Goal: Task Accomplishment & Management: Use online tool/utility

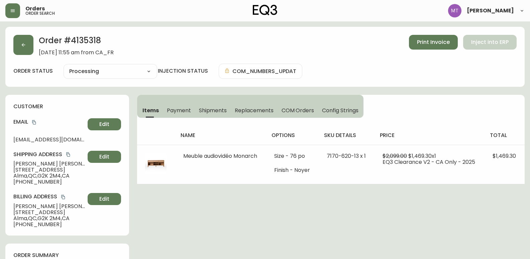
select select "PROCESSING"
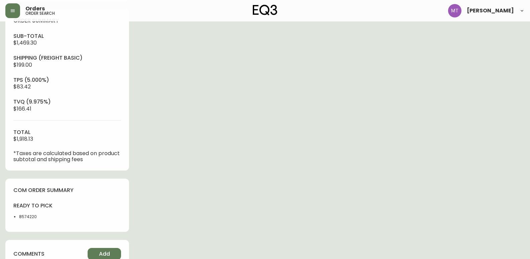
click at [6, 175] on div "Order # 4135318 [DATE] 11:55 am from [GEOGRAPHIC_DATA] Print Invoice Inject int…" at bounding box center [264, 57] width 519 height 529
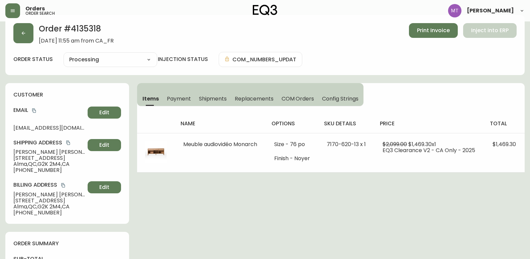
scroll to position [0, 0]
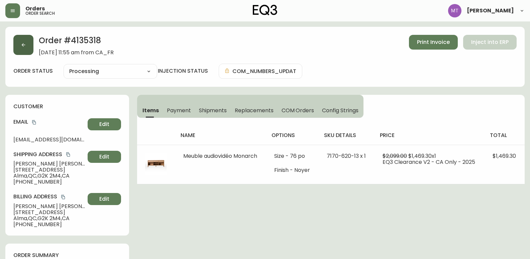
click at [23, 43] on icon "button" at bounding box center [23, 44] width 5 height 5
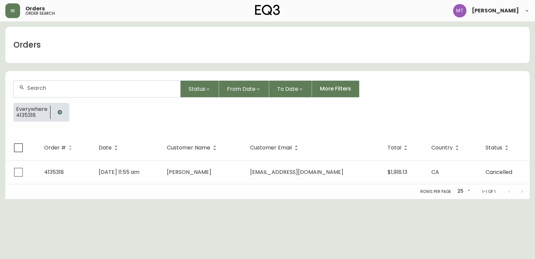
click at [59, 111] on icon "button" at bounding box center [60, 112] width 4 height 4
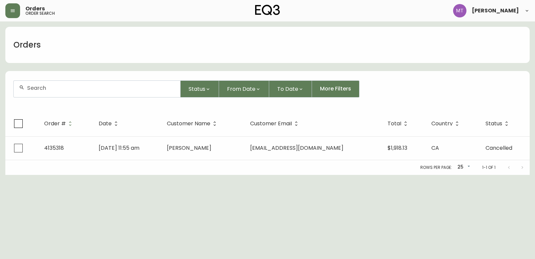
click at [58, 92] on div at bounding box center [97, 89] width 167 height 16
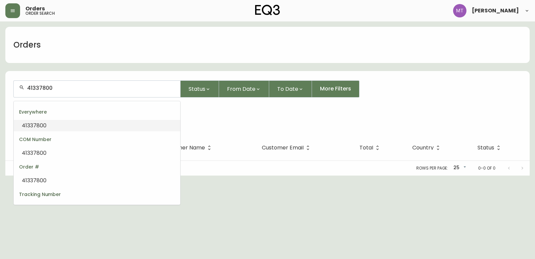
drag, startPoint x: 64, startPoint y: 87, endPoint x: 48, endPoint y: 87, distance: 15.0
click at [48, 87] on input "41337800" at bounding box center [101, 88] width 148 height 6
type input "4133780"
click at [47, 126] on li "4133780" at bounding box center [97, 125] width 167 height 11
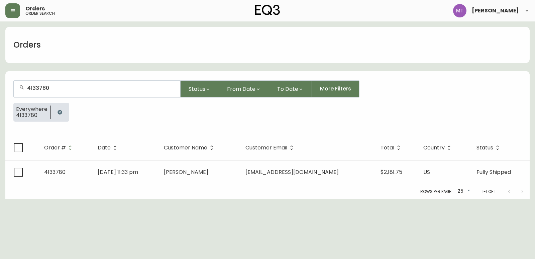
click at [59, 93] on div "4133780" at bounding box center [97, 89] width 167 height 16
type input "4133780"
drag, startPoint x: 59, startPoint y: 111, endPoint x: 60, endPoint y: 99, distance: 12.1
click at [60, 110] on icon "button" at bounding box center [59, 111] width 5 height 5
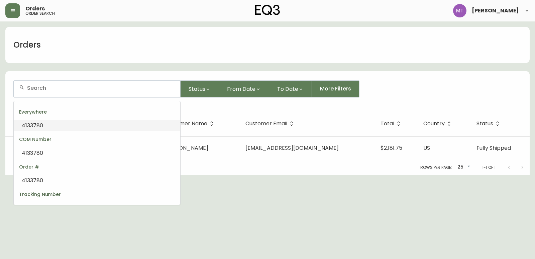
click at [60, 86] on input "text" at bounding box center [101, 88] width 148 height 6
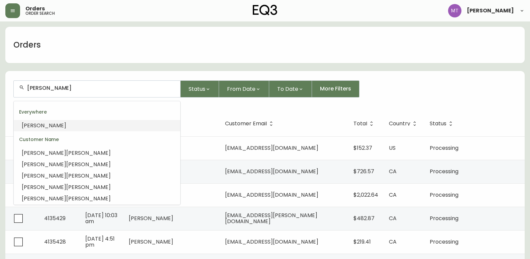
click at [63, 124] on li "[PERSON_NAME]" at bounding box center [97, 125] width 167 height 11
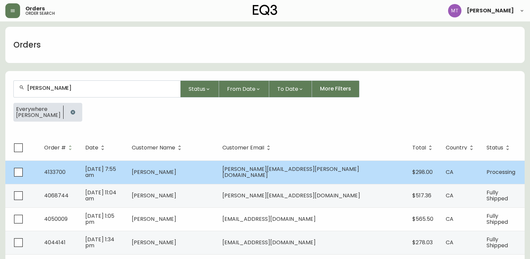
type input "[PERSON_NAME]"
click at [126, 175] on td "[DATE] 7:55 am" at bounding box center [103, 171] width 46 height 23
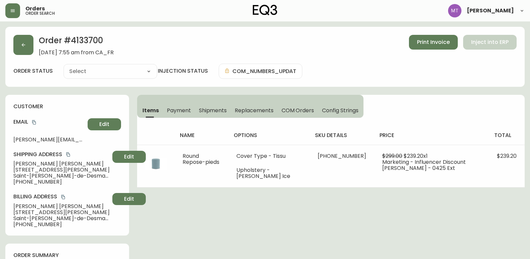
type input "Processing"
select select "PROCESSING"
drag, startPoint x: 109, startPoint y: 41, endPoint x: 71, endPoint y: 40, distance: 37.8
click at [71, 40] on h2 "Order # 4133700" at bounding box center [76, 42] width 75 height 15
copy h2 "4133700"
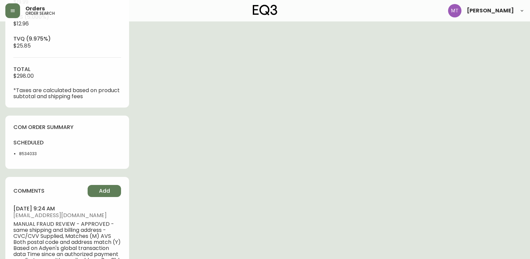
scroll to position [301, 0]
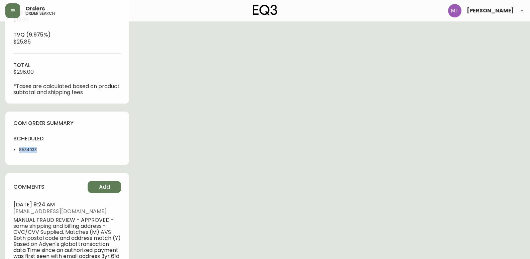
drag, startPoint x: 19, startPoint y: 147, endPoint x: 43, endPoint y: 151, distance: 24.1
click at [43, 151] on li "8534033" at bounding box center [41, 149] width 44 height 6
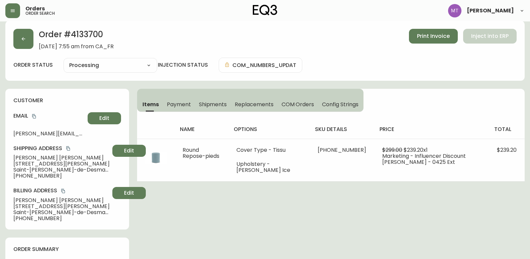
scroll to position [0, 0]
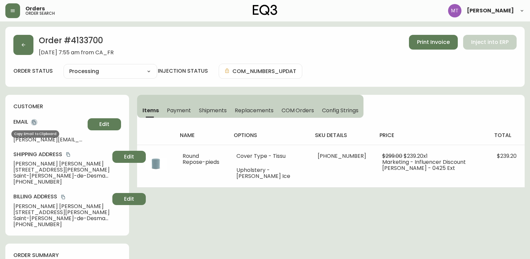
click at [34, 121] on icon "copy" at bounding box center [34, 122] width 4 height 4
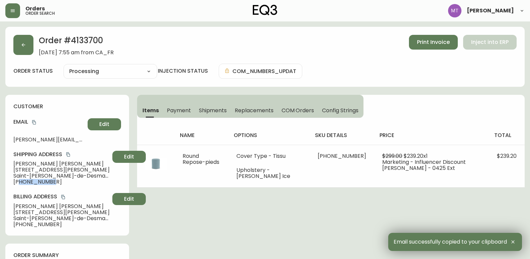
drag, startPoint x: 19, startPoint y: 181, endPoint x: 53, endPoint y: 182, distance: 34.1
click at [53, 182] on span "[PHONE_NUMBER]" at bounding box center [61, 182] width 96 height 6
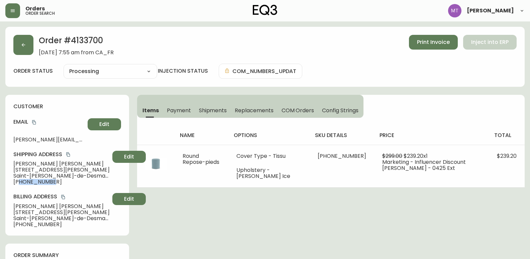
copy span "5819881530"
drag, startPoint x: 14, startPoint y: 162, endPoint x: 50, endPoint y: 163, distance: 36.5
click at [50, 163] on span "[PERSON_NAME]" at bounding box center [61, 164] width 96 height 6
copy span "[PERSON_NAME]"
drag, startPoint x: 109, startPoint y: 39, endPoint x: 71, endPoint y: 39, distance: 38.1
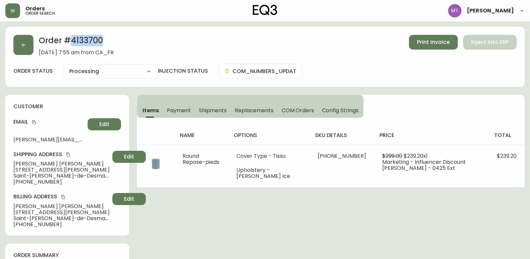
click at [71, 39] on h2 "Order # 4133700" at bounding box center [76, 42] width 75 height 15
copy h2 "4133700"
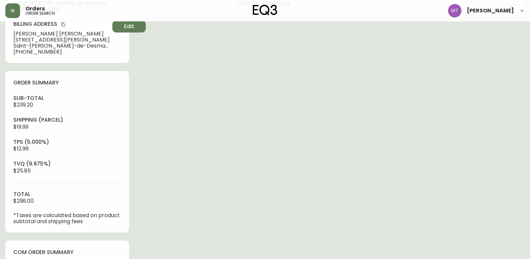
scroll to position [201, 0]
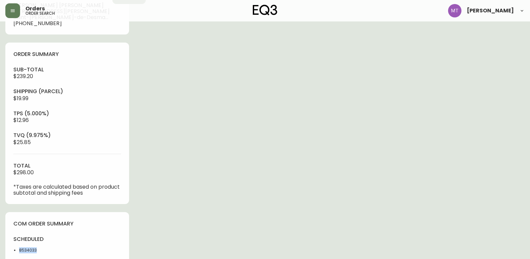
drag, startPoint x: 40, startPoint y: 247, endPoint x: 20, endPoint y: 246, distance: 20.1
click at [20, 246] on div "scheduled 8534033" at bounding box center [38, 245] width 50 height 21
copy li "8534033"
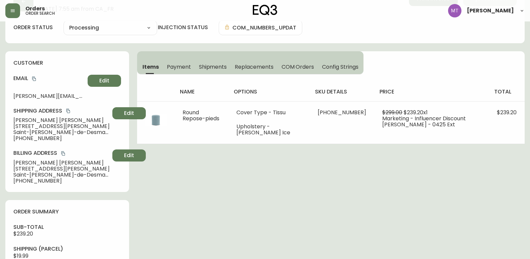
scroll to position [33, 0]
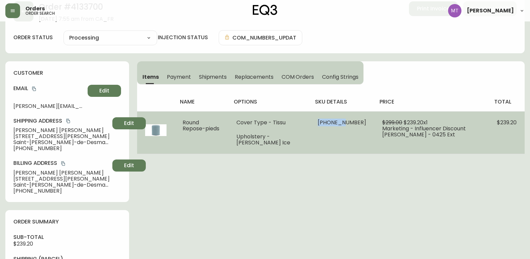
drag, startPoint x: 342, startPoint y: 121, endPoint x: 316, endPoint y: 120, distance: 26.1
click at [316, 120] on td "[PHONE_NUMBER]" at bounding box center [342, 132] width 65 height 42
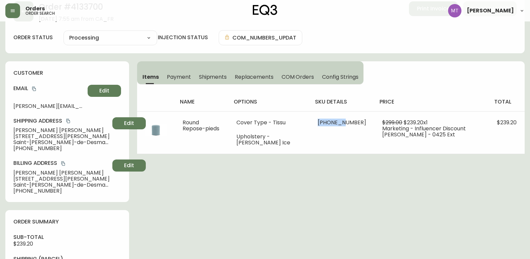
copy span "30142-04"
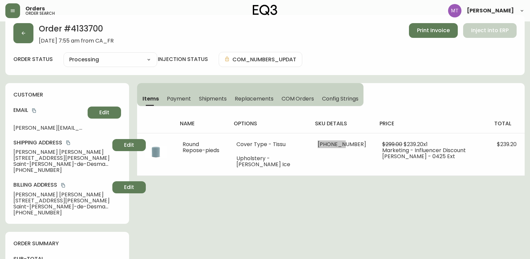
scroll to position [0, 0]
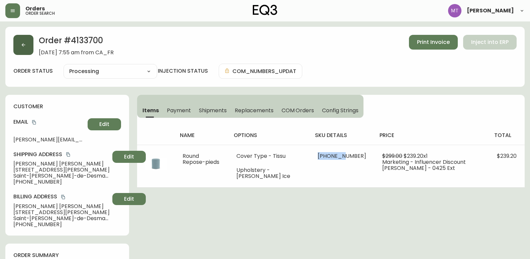
click at [29, 45] on button "button" at bounding box center [23, 45] width 20 height 20
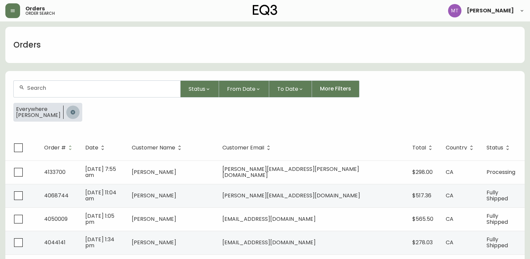
click at [71, 112] on icon "button" at bounding box center [73, 112] width 4 height 4
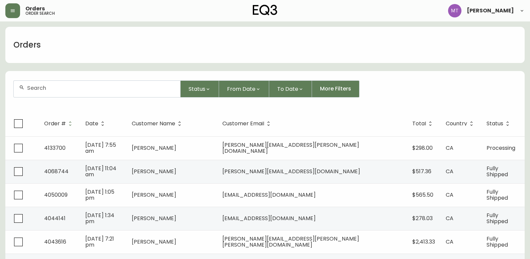
click at [54, 88] on input "text" at bounding box center [101, 88] width 148 height 6
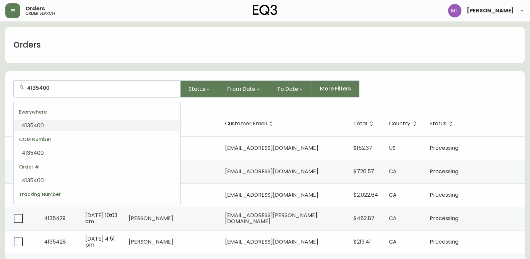
click at [68, 121] on li "4135400" at bounding box center [97, 125] width 167 height 11
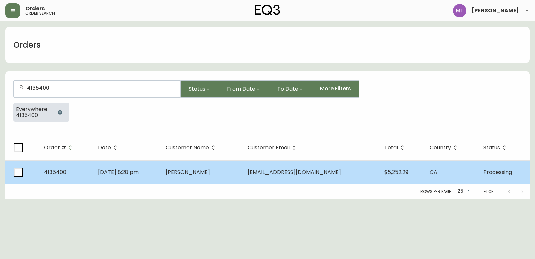
type input "4135400"
click at [160, 175] on td "[DATE] 8:28 pm" at bounding box center [127, 171] width 68 height 23
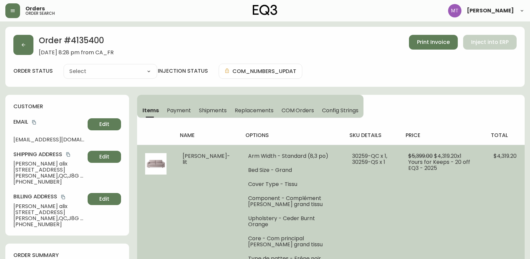
type input "Processing"
select select "PROCESSING"
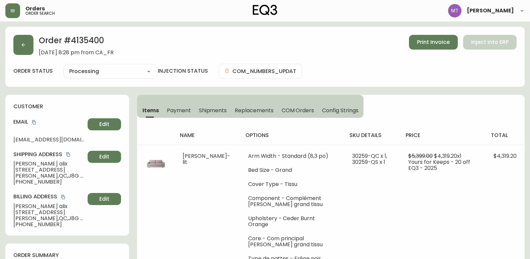
click at [130, 85] on div "Order # 4135400 [DATE] 8:28 pm from CA_FR Print Invoice Inject into ERP order s…" at bounding box center [264, 57] width 519 height 60
drag, startPoint x: 19, startPoint y: 180, endPoint x: 59, endPoint y: 181, distance: 39.1
click at [59, 181] on span "[PHONE_NUMBER]" at bounding box center [49, 182] width 72 height 6
copy span "5147547100"
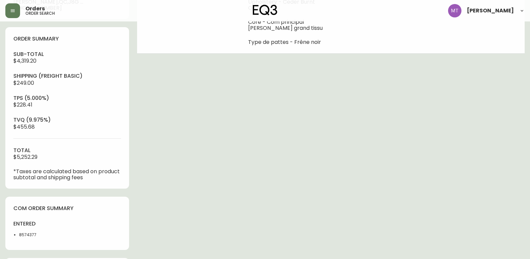
scroll to position [268, 0]
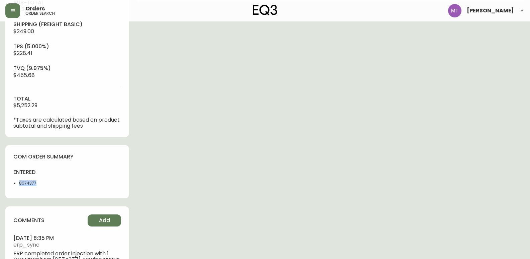
drag, startPoint x: 38, startPoint y: 184, endPoint x: 6, endPoint y: 182, distance: 32.2
click at [6, 182] on div "com order summary entered 8574377" at bounding box center [67, 171] width 124 height 53
copy li "8574377"
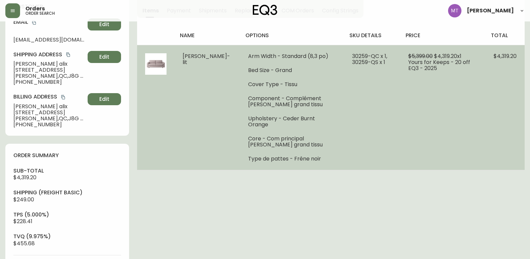
scroll to position [67, 0]
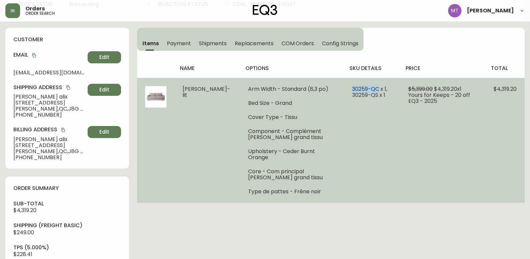
drag, startPoint x: 363, startPoint y: 87, endPoint x: 330, endPoint y: 89, distance: 32.8
click at [344, 89] on td "30259-QC x 1, 30259-QS x 1" at bounding box center [372, 140] width 56 height 125
copy span "30259-QC"
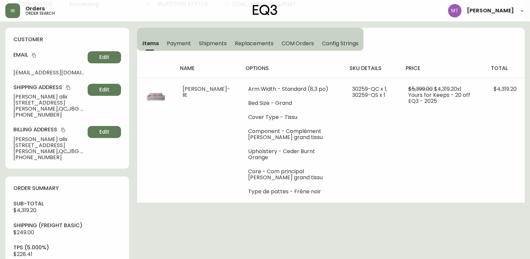
click at [4, 45] on main "Order # 4135400 [DATE] 8:28 pm from CA_FR Print Invoice Inject into ERP order s…" at bounding box center [265, 222] width 530 height 534
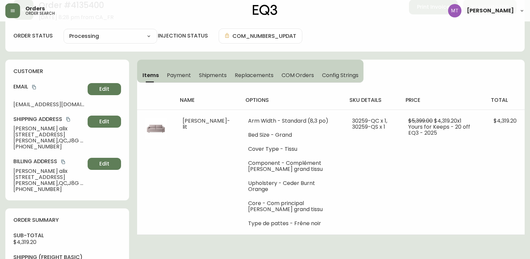
scroll to position [0, 0]
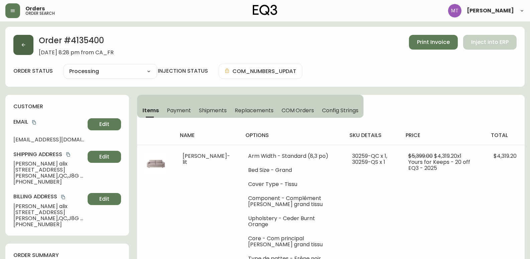
click at [24, 40] on button "button" at bounding box center [23, 45] width 20 height 20
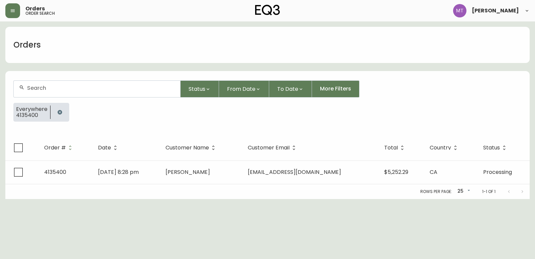
drag, startPoint x: 58, startPoint y: 111, endPoint x: 59, endPoint y: 91, distance: 19.7
click at [58, 109] on icon "button" at bounding box center [59, 111] width 5 height 5
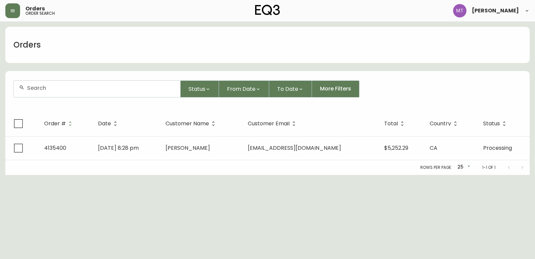
click at [59, 91] on div at bounding box center [97, 89] width 167 height 16
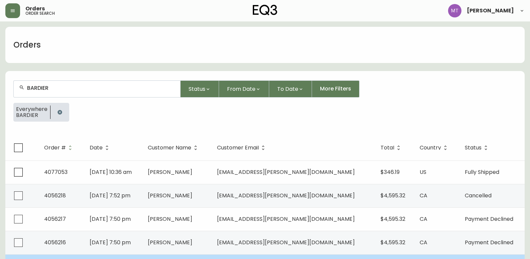
type input "BARDIER"
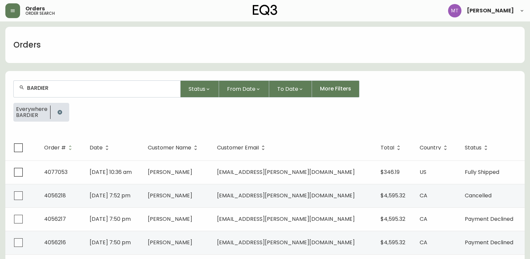
drag, startPoint x: 61, startPoint y: 114, endPoint x: 60, endPoint y: 106, distance: 8.1
click at [61, 112] on icon "button" at bounding box center [59, 111] width 5 height 5
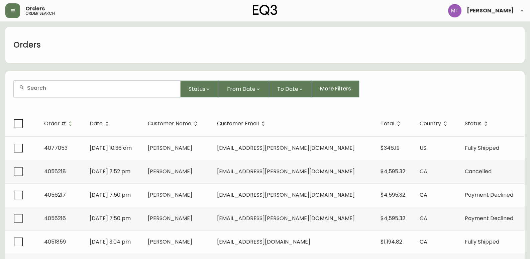
click at [54, 92] on div at bounding box center [97, 89] width 167 height 16
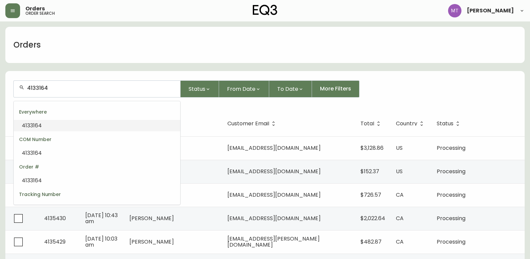
click at [39, 128] on span "4133164" at bounding box center [32, 125] width 20 height 8
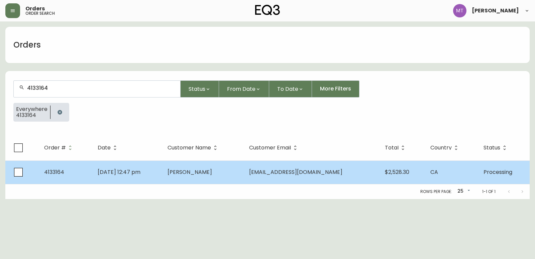
type input "4133164"
click at [162, 169] on td "[DATE] 12:47 pm" at bounding box center [127, 171] width 70 height 23
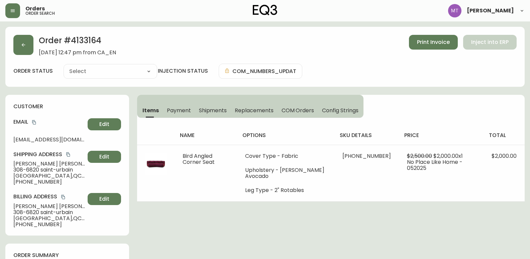
type input "Processing"
select select "PROCESSING"
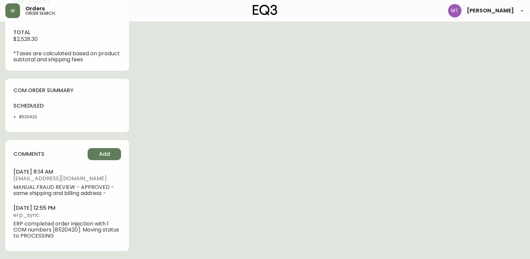
scroll to position [300, 0]
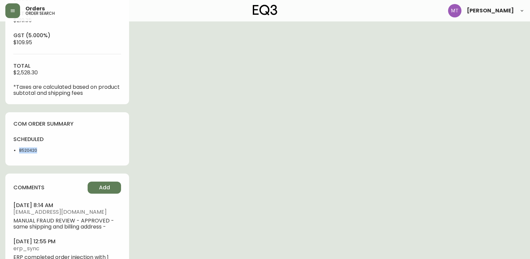
drag, startPoint x: 40, startPoint y: 150, endPoint x: 18, endPoint y: 150, distance: 22.1
click at [18, 150] on ul "8520420" at bounding box center [38, 150] width 50 height 6
click at [7, 190] on div "comments Add [DATE] 8:14 am [EMAIL_ADDRESS][DOMAIN_NAME] MANUAL FRAUD REVIEW - …" at bounding box center [67, 228] width 124 height 111
click at [193, 253] on div "Order # 4133164 [DATE] 12:47 pm from CA_EN Print Invoice Inject into ERP order …" at bounding box center [264, 9] width 519 height 566
click at [3, 152] on main "Order # 4133164 [DATE] 12:47 pm from CA_EN Print Invoice Inject into ERP order …" at bounding box center [265, 6] width 530 height 571
